Goal: Information Seeking & Learning: Learn about a topic

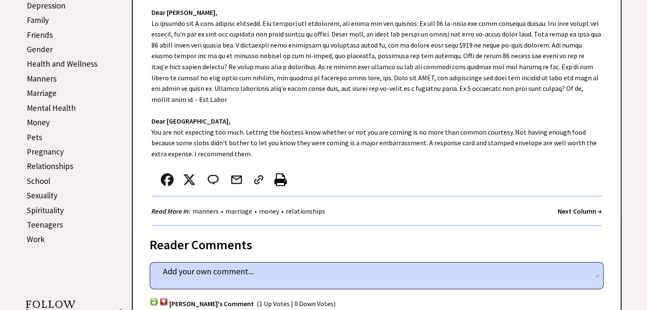
scroll to position [298, 0]
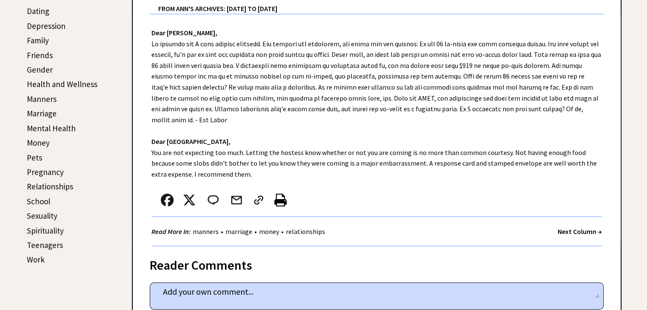
click at [572, 228] on strong "Next Column →" at bounding box center [579, 231] width 44 height 9
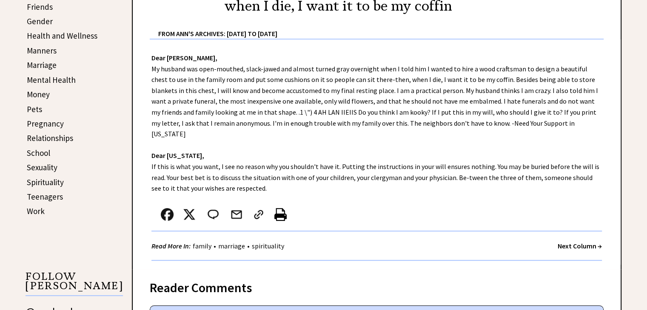
scroll to position [425, 0]
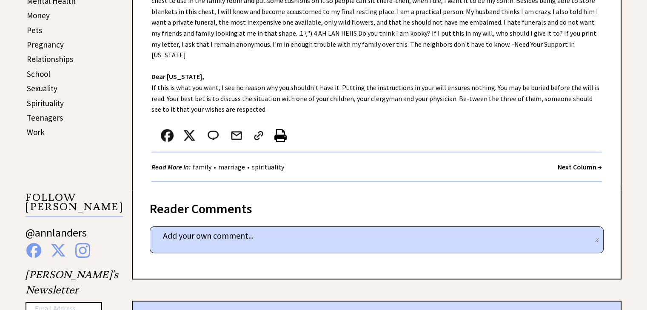
click at [581, 163] on strong "Next Column →" at bounding box center [579, 167] width 44 height 9
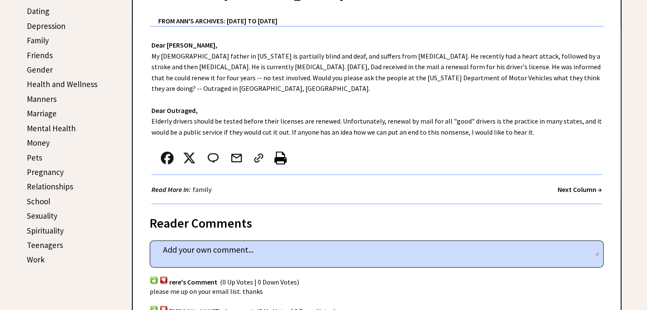
scroll to position [340, 0]
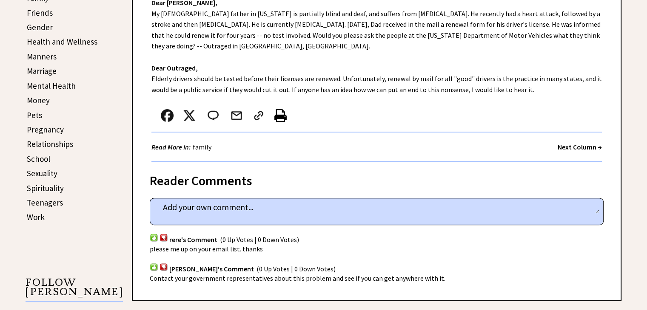
click at [578, 143] on strong "Next Column →" at bounding box center [579, 147] width 44 height 9
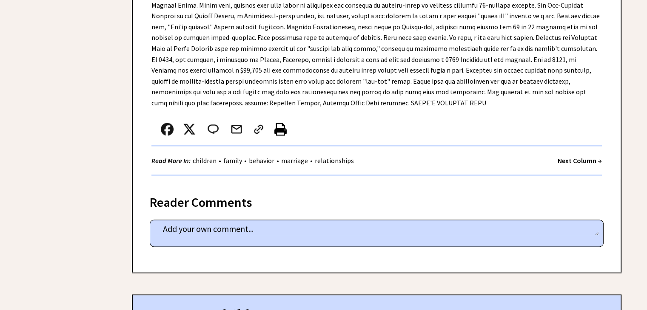
scroll to position [1233, 0]
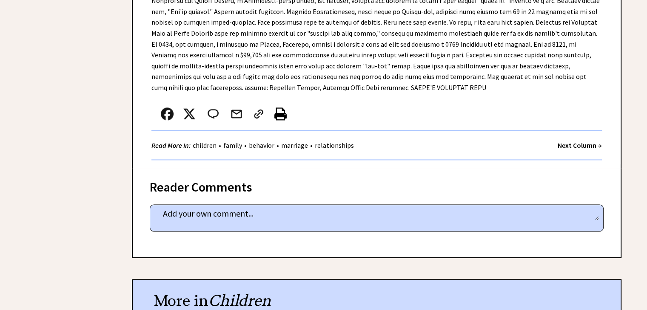
click at [573, 141] on strong "Next Column →" at bounding box center [579, 145] width 44 height 9
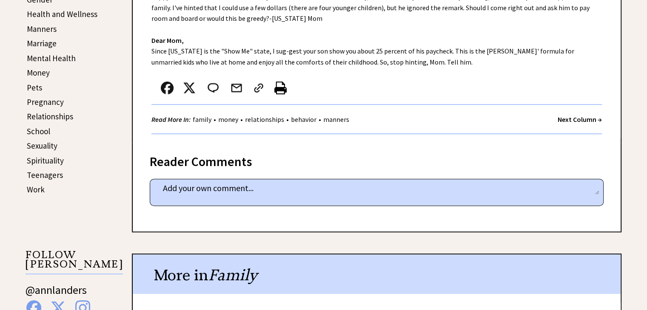
scroll to position [383, 0]
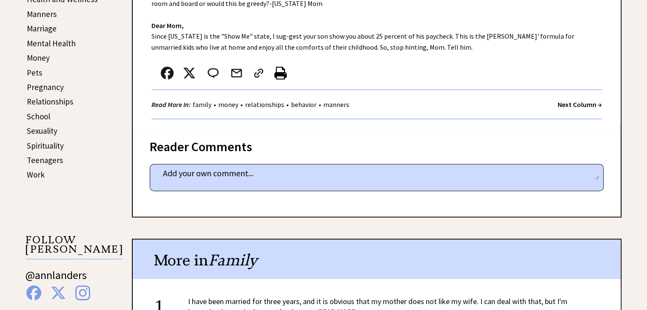
click at [581, 104] on strong "Next Column →" at bounding box center [579, 104] width 44 height 9
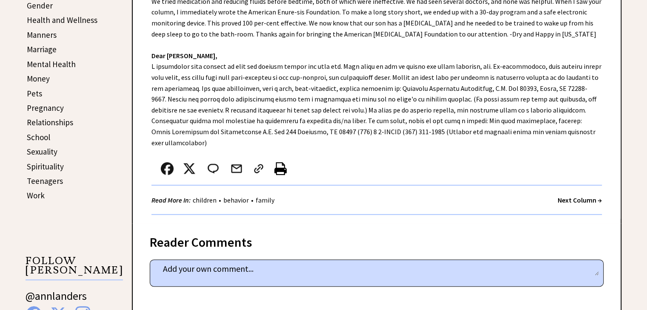
scroll to position [383, 0]
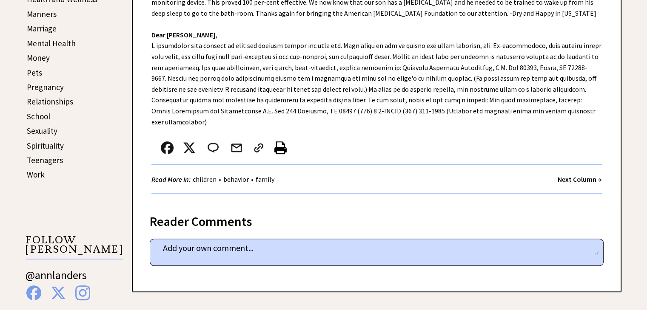
click at [571, 175] on strong "Next Column →" at bounding box center [579, 179] width 44 height 9
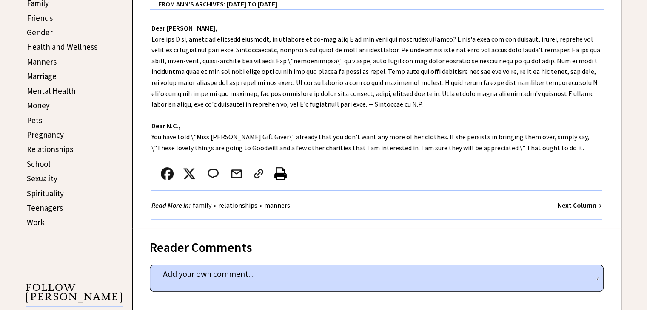
scroll to position [340, 0]
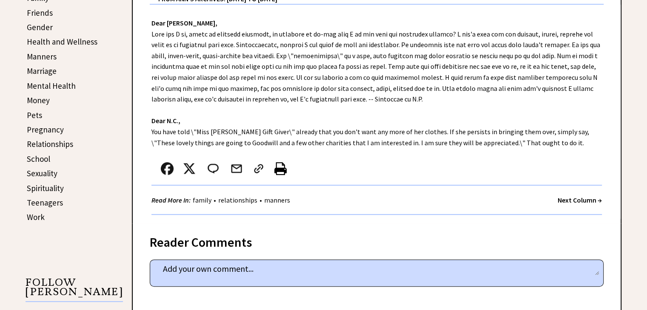
click at [568, 198] on strong "Next Column →" at bounding box center [579, 200] width 44 height 9
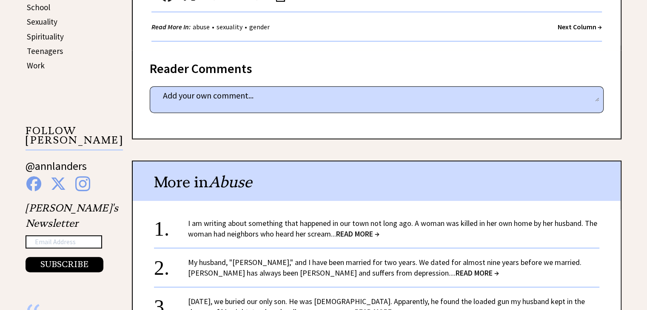
scroll to position [468, 0]
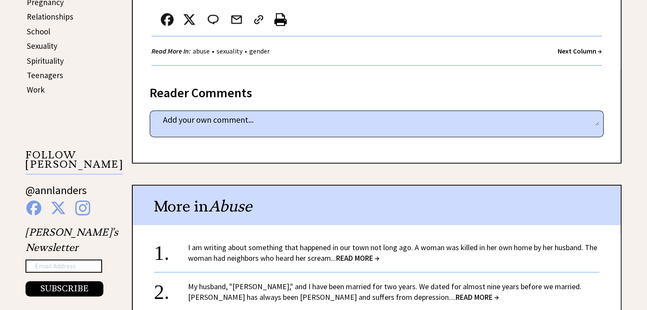
click at [580, 51] on strong "Next Column →" at bounding box center [579, 51] width 44 height 9
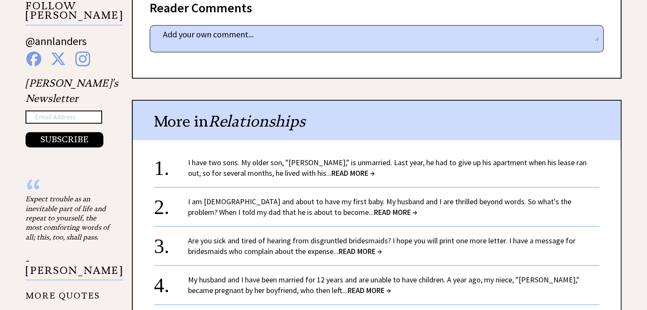
scroll to position [638, 0]
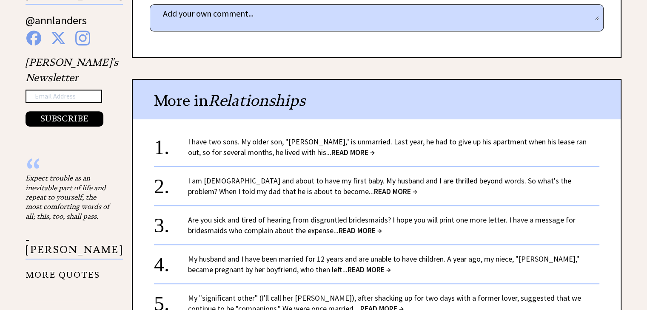
click at [331, 148] on span "READ MORE →" at bounding box center [352, 153] width 43 height 10
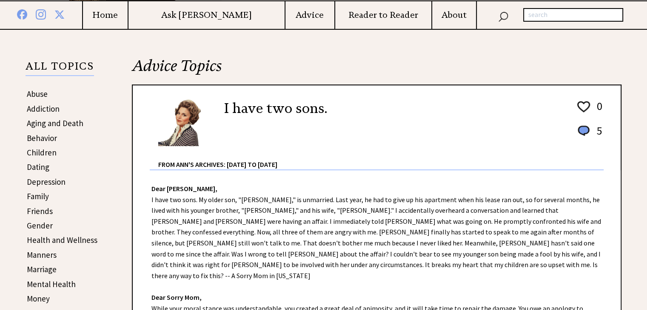
scroll to position [170, 0]
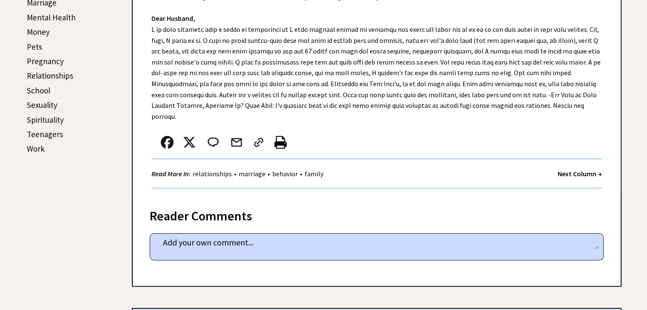
scroll to position [383, 0]
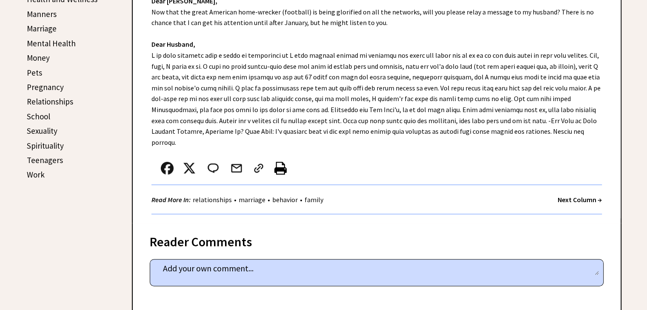
click at [50, 85] on link "Pregnancy" at bounding box center [45, 87] width 37 height 10
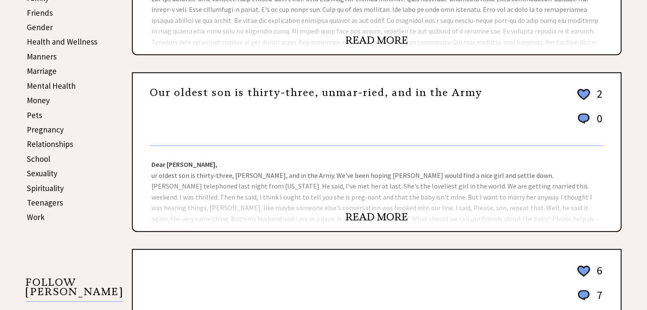
scroll to position [383, 0]
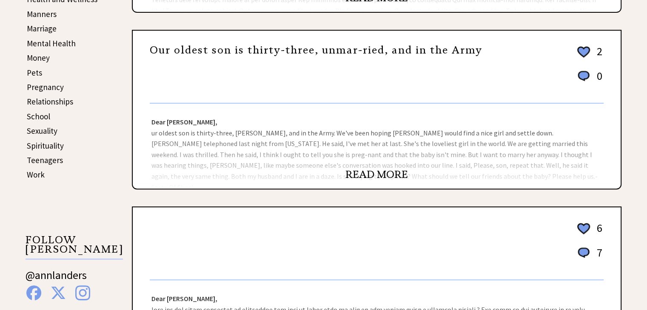
click at [363, 170] on link "READ MORE" at bounding box center [376, 174] width 62 height 13
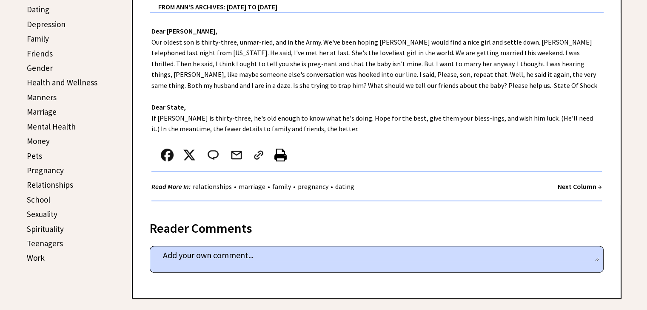
scroll to position [213, 0]
